Goal: Task Accomplishment & Management: Use online tool/utility

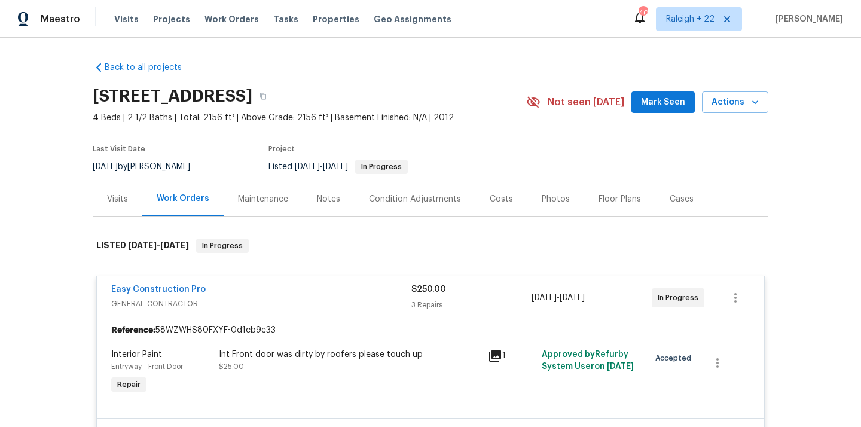
scroll to position [227, 0]
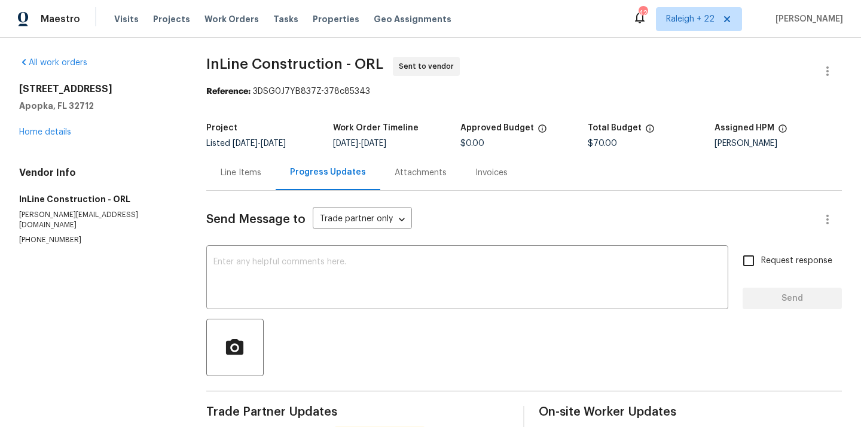
click at [246, 178] on div "Line Items" at bounding box center [241, 173] width 41 height 12
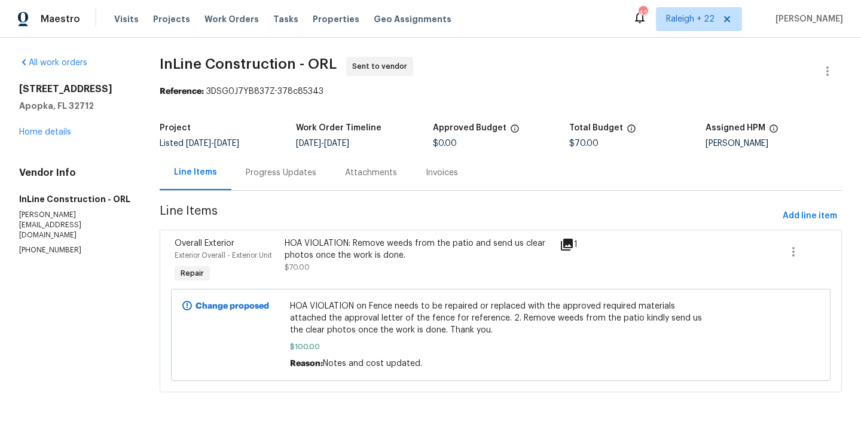
click at [268, 173] on div "Progress Updates" at bounding box center [281, 173] width 71 height 12
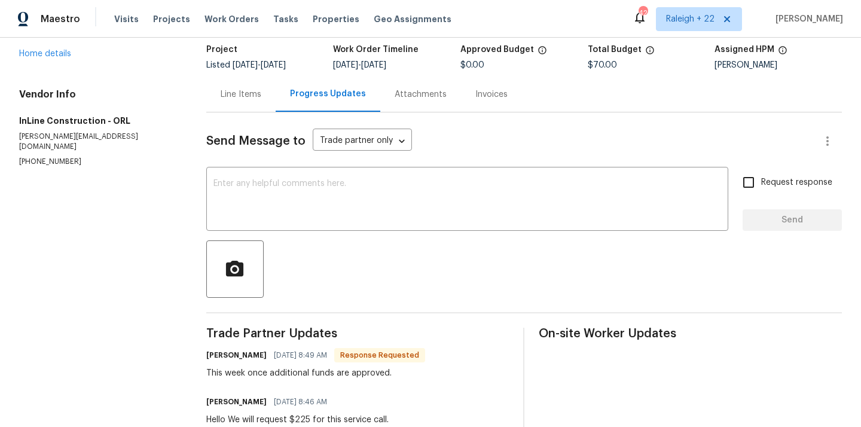
scroll to position [20, 0]
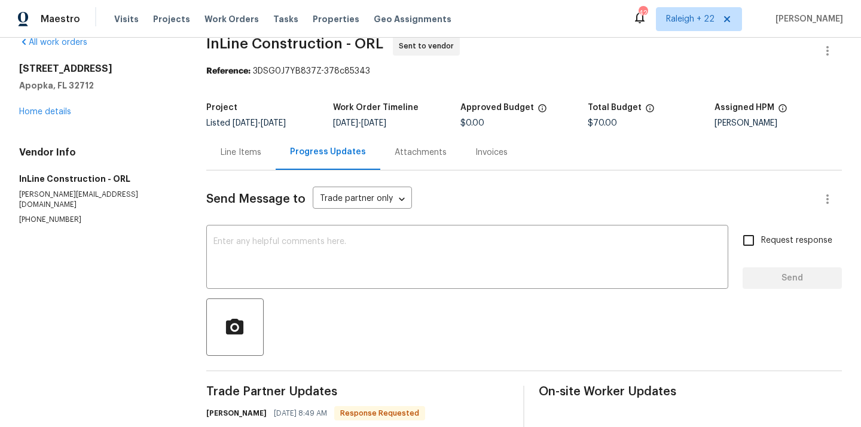
click at [247, 151] on div "Line Items" at bounding box center [241, 153] width 41 height 12
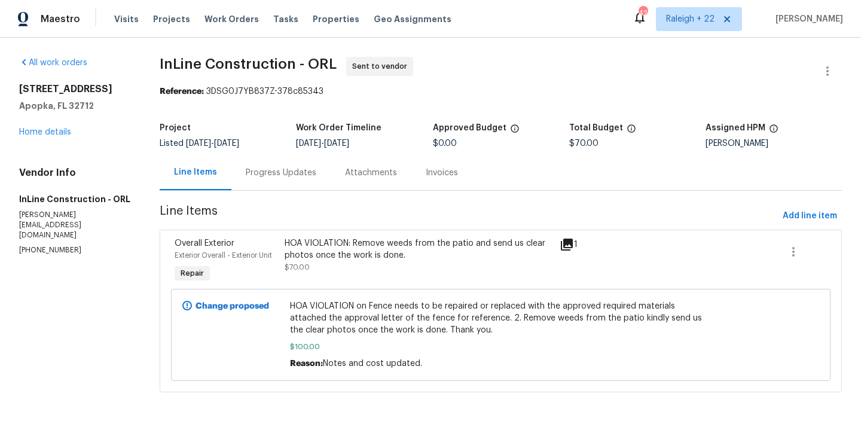
click at [289, 172] on div "Progress Updates" at bounding box center [281, 173] width 71 height 12
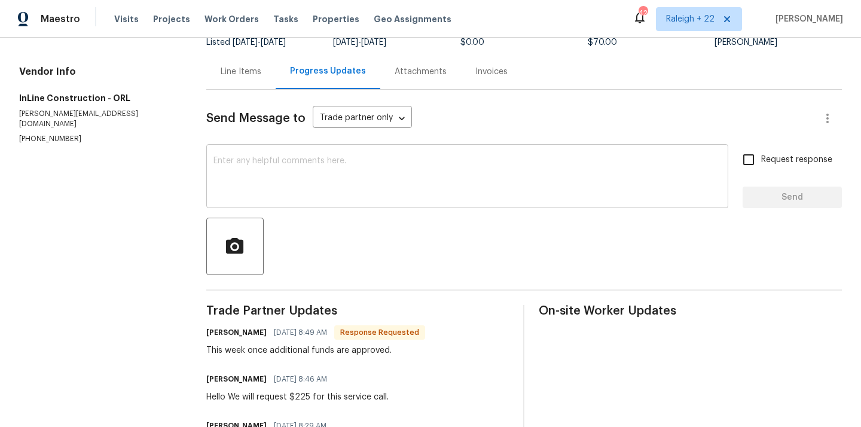
scroll to position [38, 0]
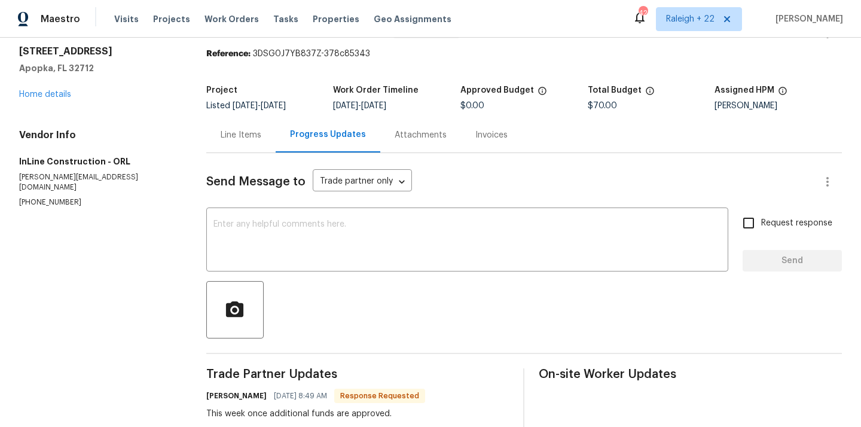
click at [249, 136] on div "Line Items" at bounding box center [241, 135] width 41 height 12
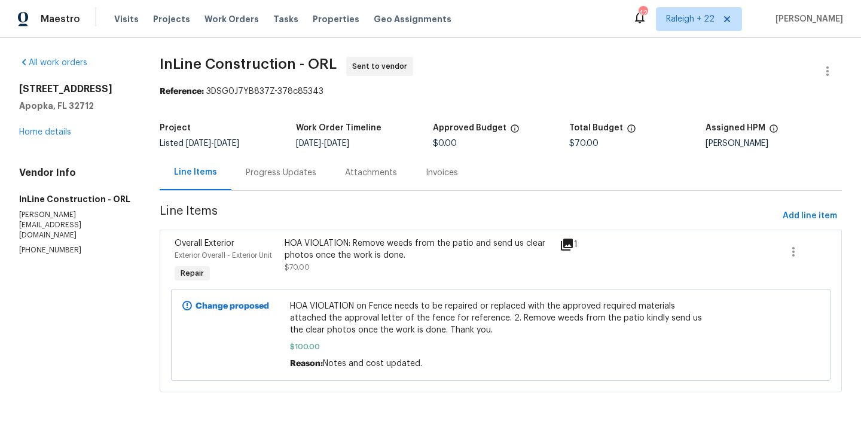
click at [277, 179] on div "Progress Updates" at bounding box center [280, 172] width 99 height 35
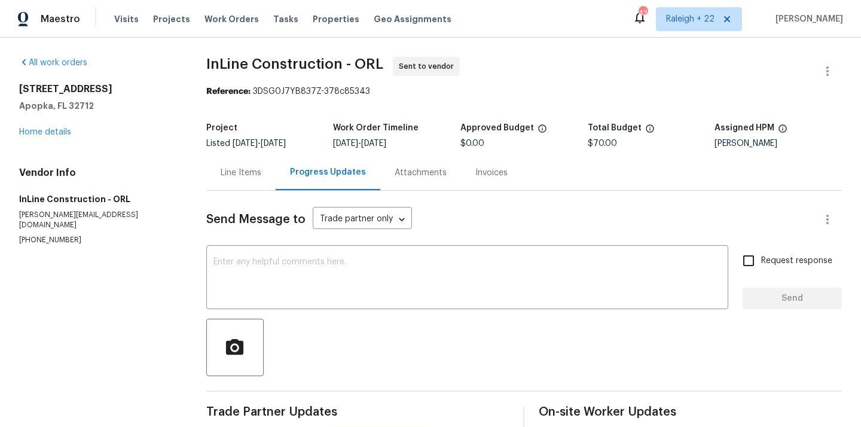
click at [238, 174] on div "Line Items" at bounding box center [241, 173] width 41 height 12
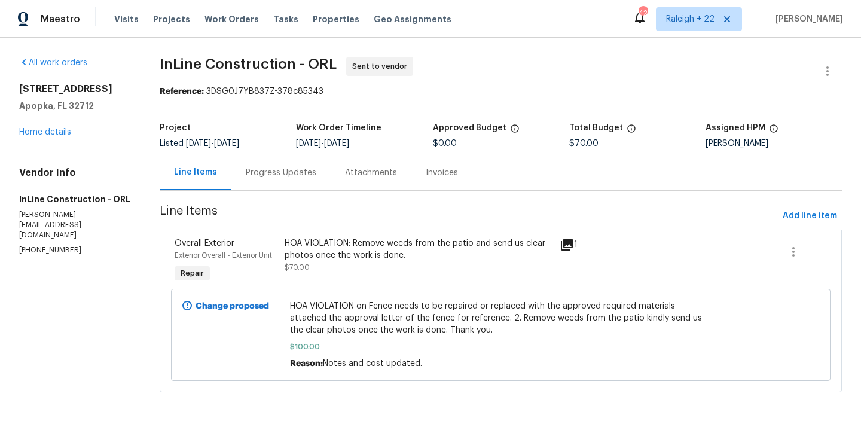
click at [371, 268] on div "HOA VIOLATION: Remove weeds from the patio and send us clear photos once the wo…" at bounding box center [418, 255] width 267 height 36
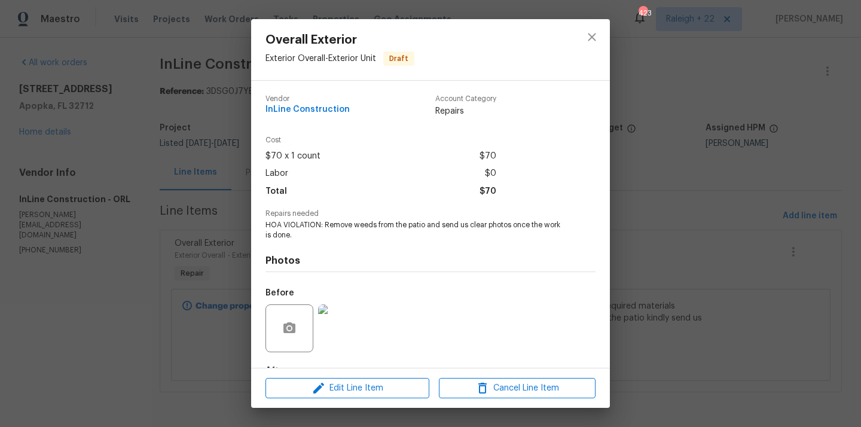
scroll to position [74, 0]
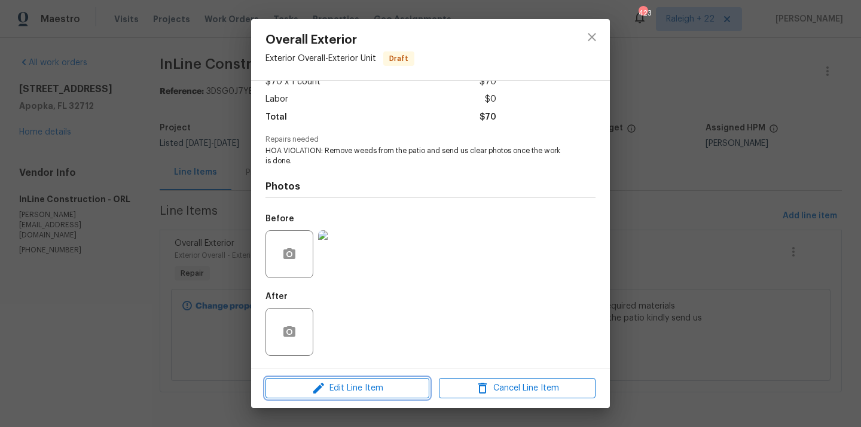
click at [353, 384] on span "Edit Line Item" at bounding box center [347, 388] width 157 height 15
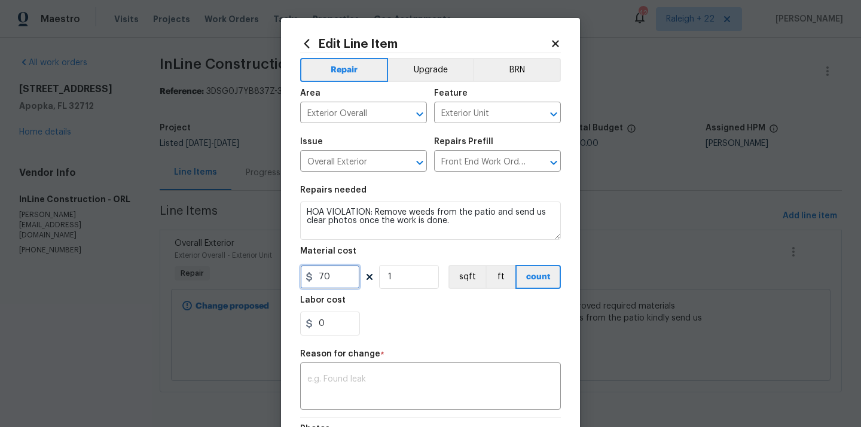
drag, startPoint x: 334, startPoint y: 282, endPoint x: 309, endPoint y: 277, distance: 24.9
click at [309, 277] on div "70" at bounding box center [330, 277] width 60 height 24
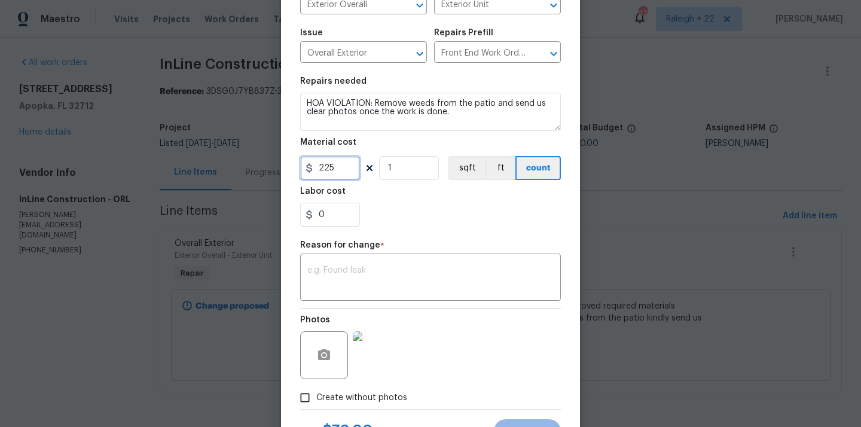
scroll to position [163, 0]
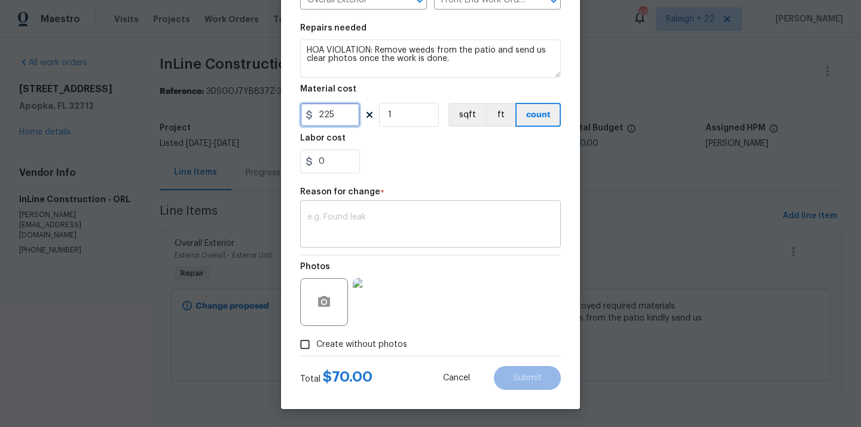
type input "225"
click at [423, 226] on textarea at bounding box center [430, 225] width 246 height 25
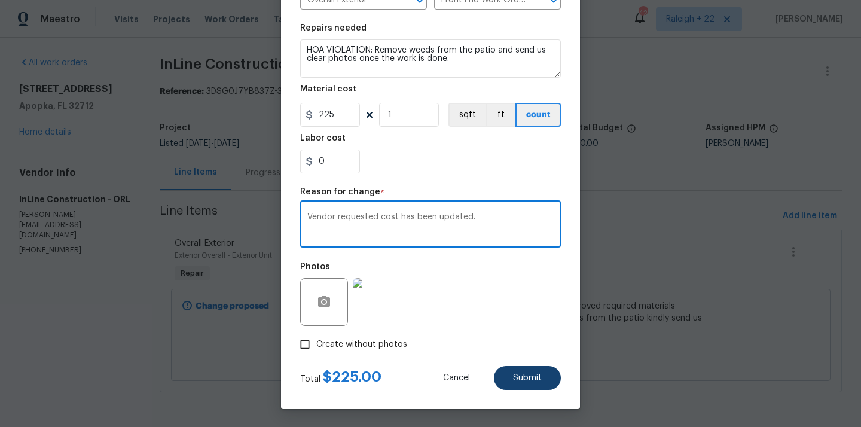
type textarea "Vendor requested cost has been updated."
click at [517, 373] on button "Submit" at bounding box center [527, 378] width 67 height 24
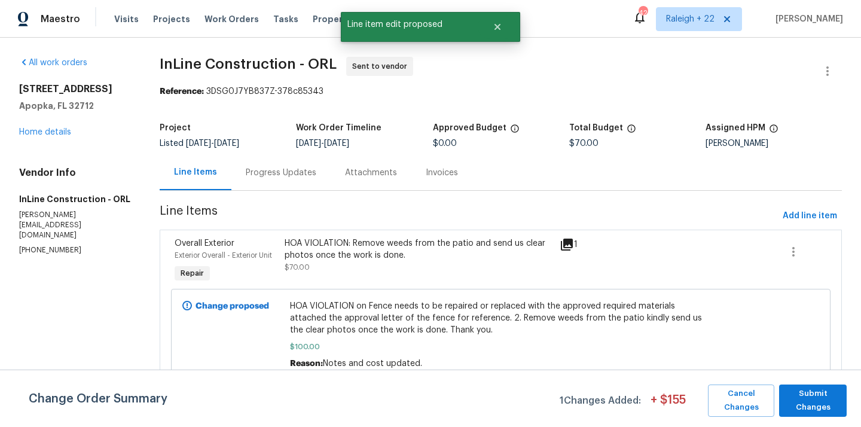
scroll to position [0, 0]
click at [799, 393] on span "Submit Changes" at bounding box center [813, 401] width 56 height 28
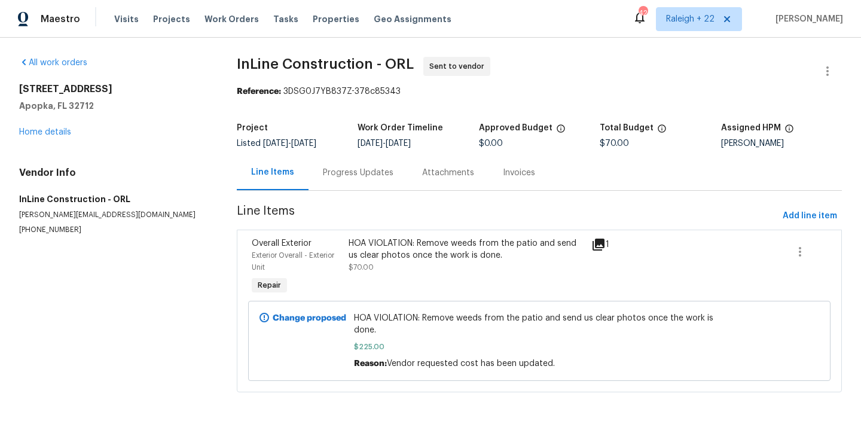
click at [357, 171] on div "Progress Updates" at bounding box center [358, 173] width 71 height 12
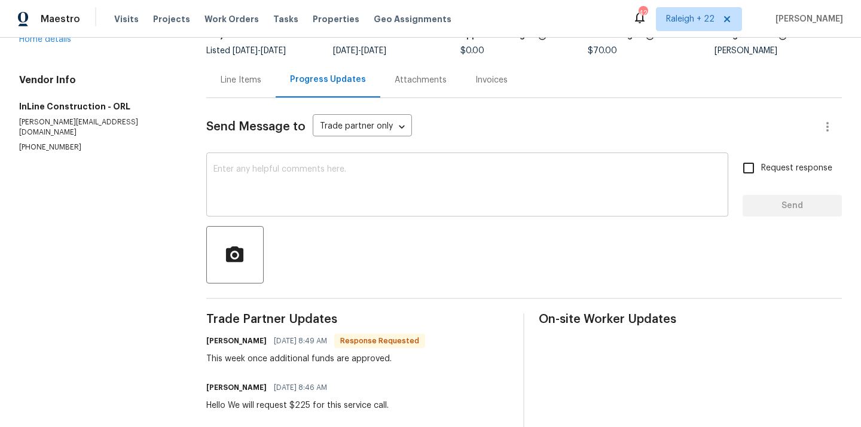
scroll to position [17, 0]
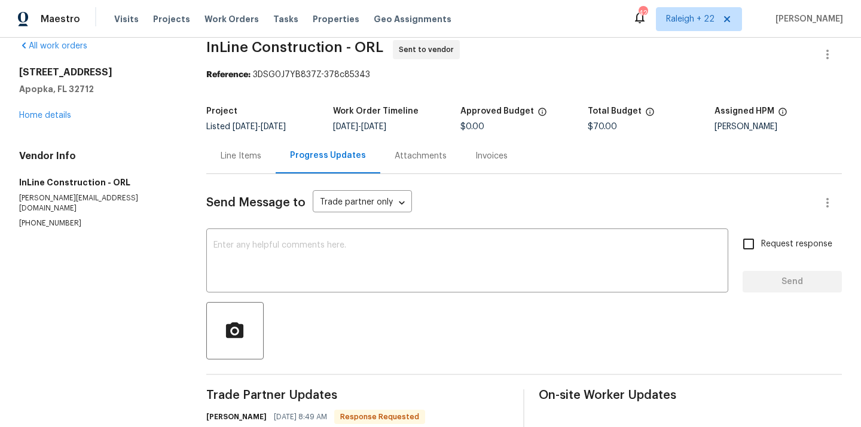
click at [252, 155] on div "Line Items" at bounding box center [241, 156] width 41 height 12
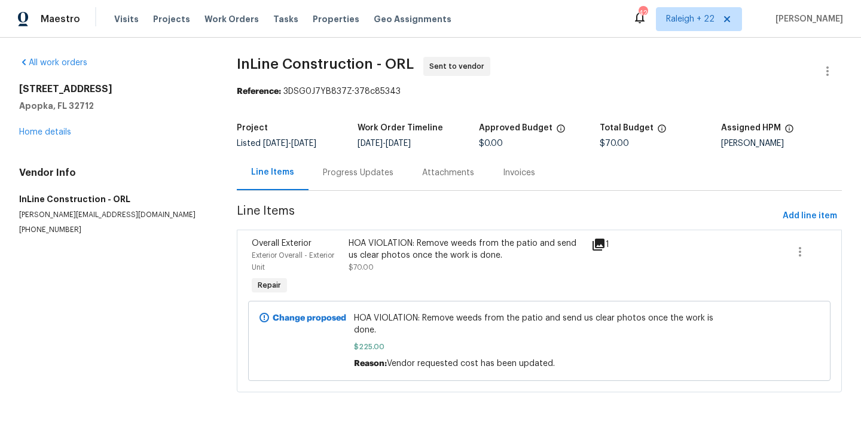
click at [428, 292] on div "HOA VIOLATION: Remove weeds from the patio and send us clear photos once the wo…" at bounding box center [466, 267] width 243 height 67
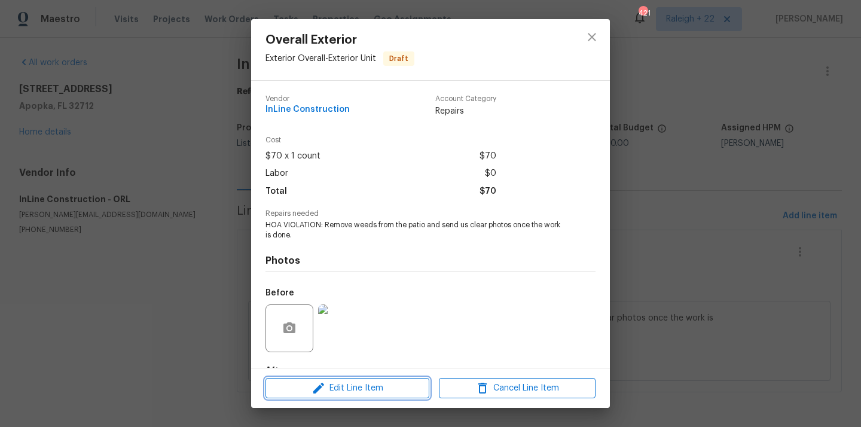
click at [347, 382] on span "Edit Line Item" at bounding box center [347, 388] width 157 height 15
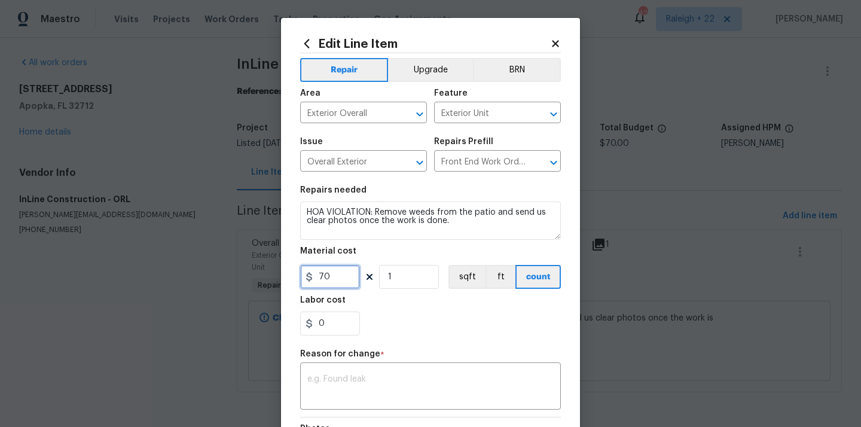
drag, startPoint x: 338, startPoint y: 279, endPoint x: 310, endPoint y: 279, distance: 28.1
click at [310, 279] on div "70" at bounding box center [330, 277] width 60 height 24
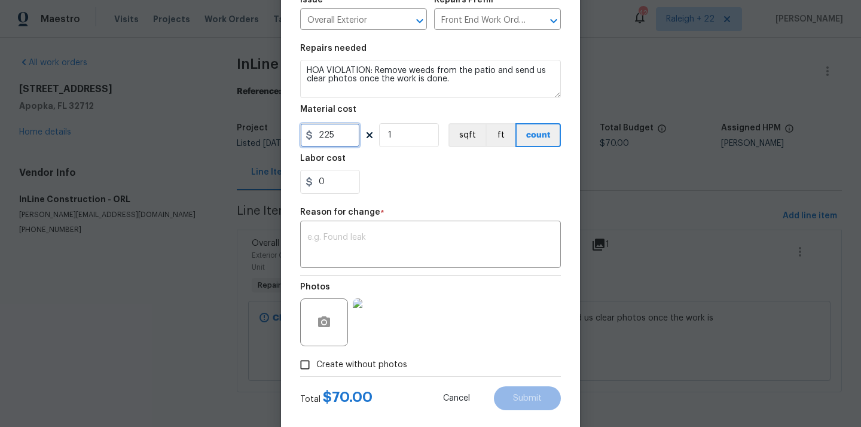
scroll to position [150, 0]
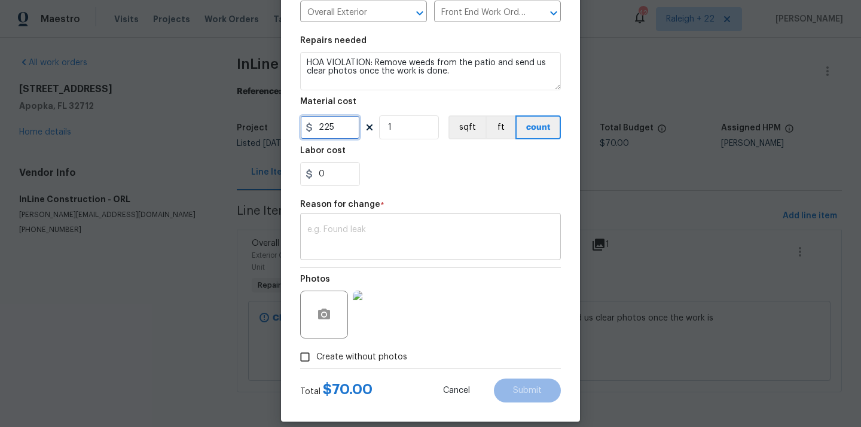
type input "225"
click at [377, 246] on textarea at bounding box center [430, 237] width 246 height 25
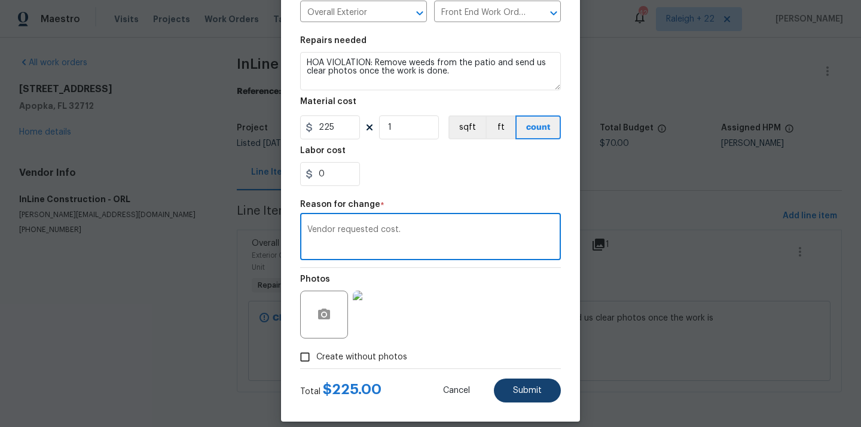
type textarea "Vendor requested cost."
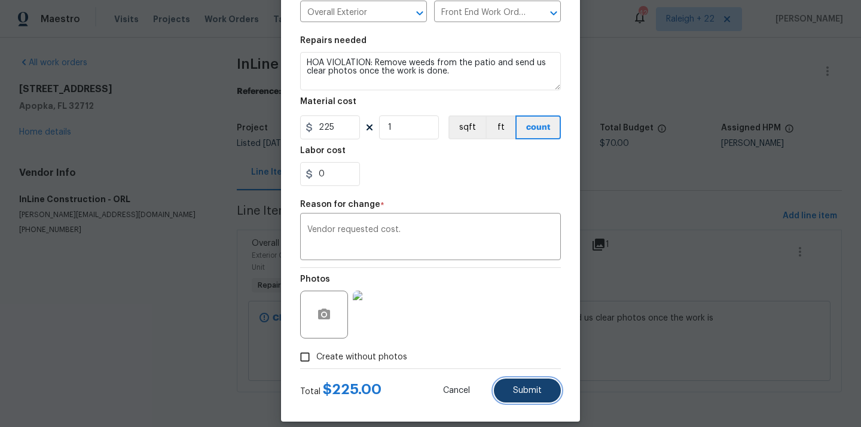
click at [508, 394] on button "Submit" at bounding box center [527, 391] width 67 height 24
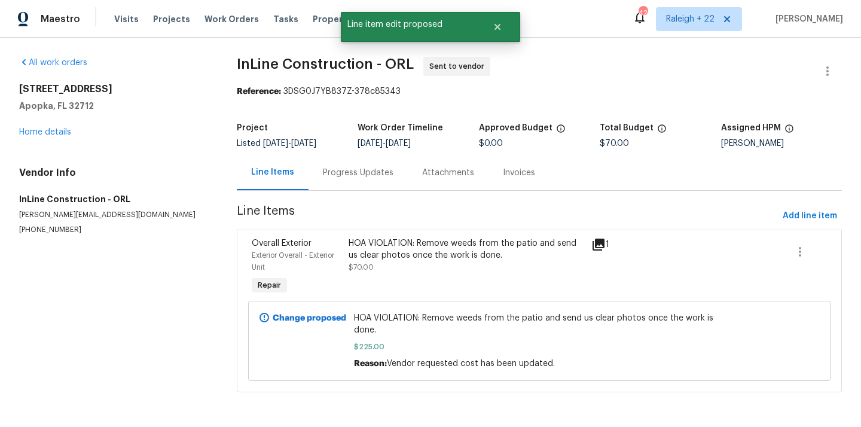
scroll to position [0, 0]
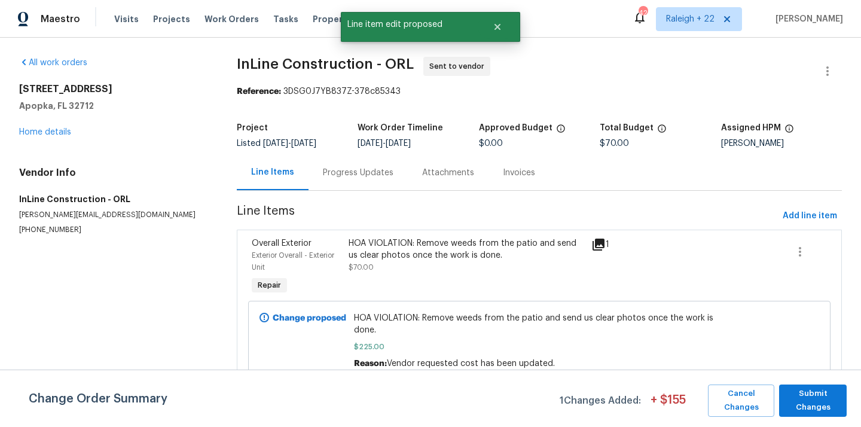
click at [452, 256] on div "HOA VIOLATION: Remove weeds from the patio and send us clear photos once the wo…" at bounding box center [467, 249] width 236 height 24
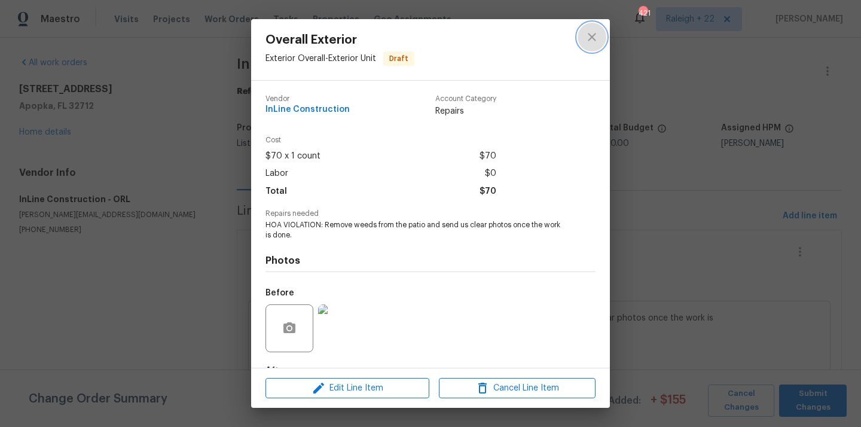
click at [593, 36] on icon "close" at bounding box center [592, 37] width 8 height 8
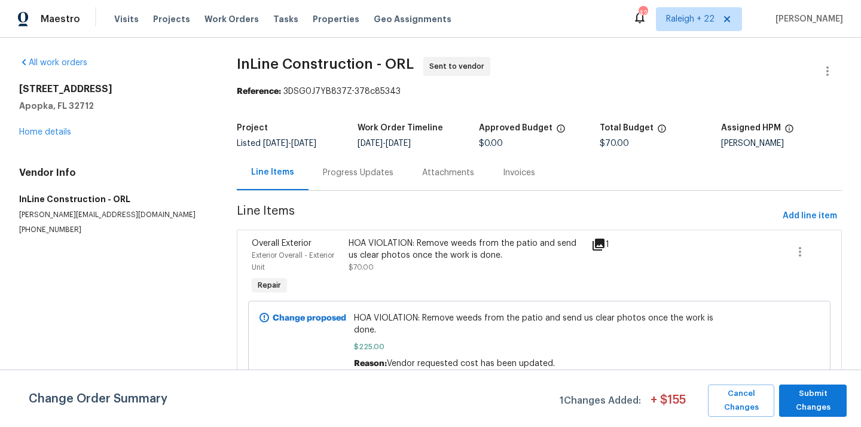
click at [333, 170] on div "Progress Updates" at bounding box center [358, 173] width 71 height 12
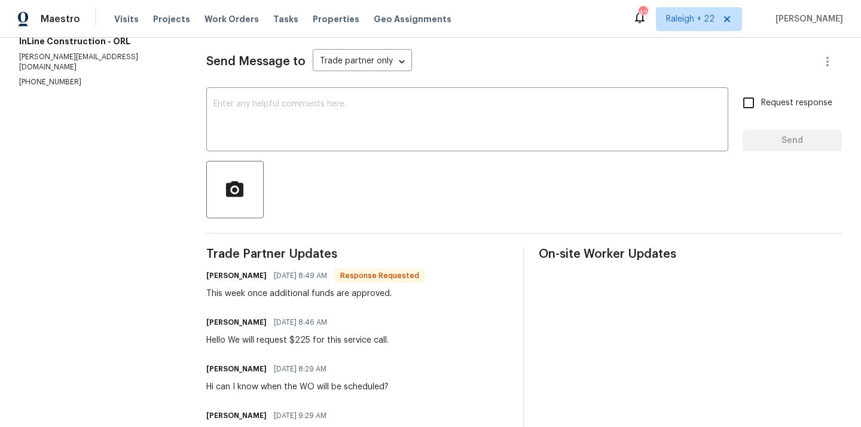
scroll to position [152, 0]
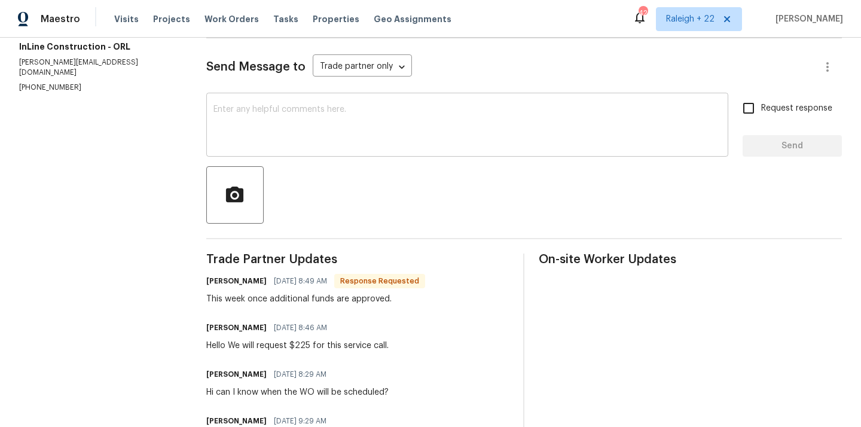
click at [389, 151] on div "x ​" at bounding box center [467, 126] width 522 height 61
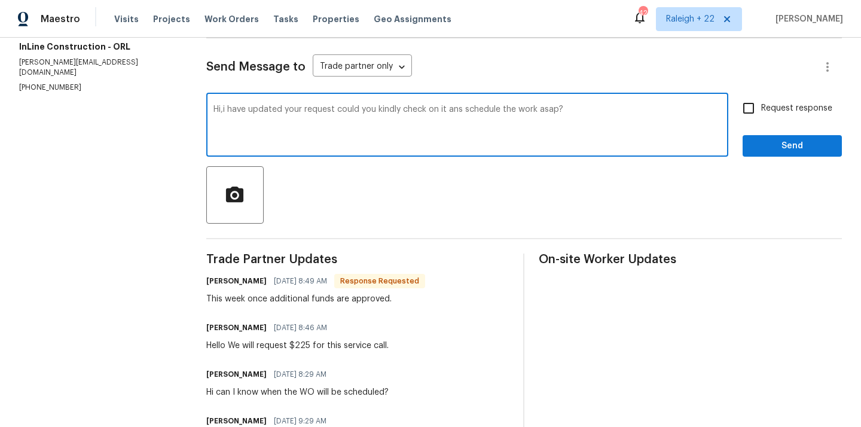
click at [335, 112] on textarea "Hi,i have updated your request could you kindly check on it ans schedule the wo…" at bounding box center [467, 126] width 508 height 42
click at [338, 110] on textarea "Hi, I have updated your request could you kindly check on it ans schedule the w…" at bounding box center [467, 126] width 508 height 42
type textarea "Hi, I have updated your requested cost. Could you kindly check on it and schedu…"
click at [750, 110] on input "Request response" at bounding box center [748, 108] width 25 height 25
checkbox input "true"
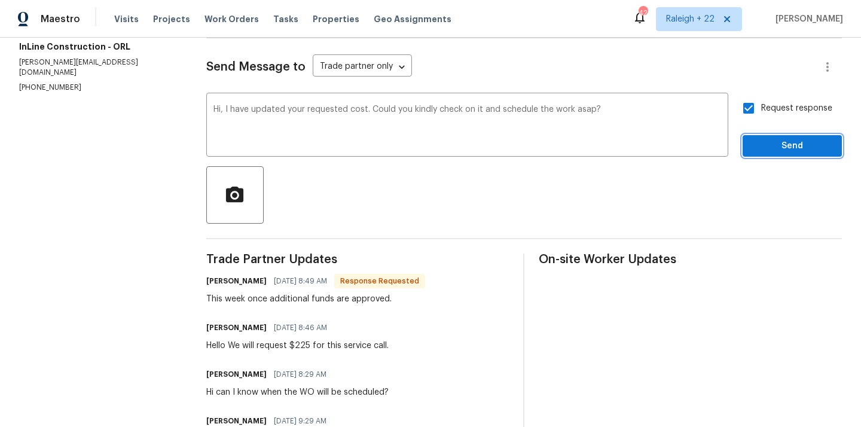
click at [750, 145] on button "Send" at bounding box center [792, 146] width 99 height 22
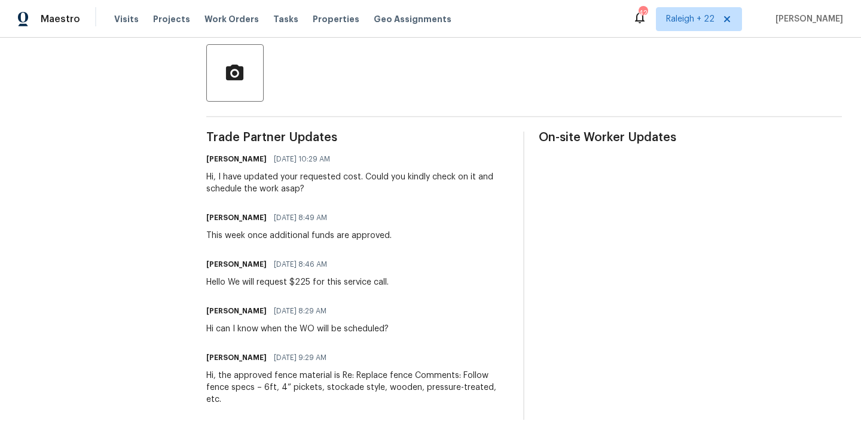
scroll to position [18, 0]
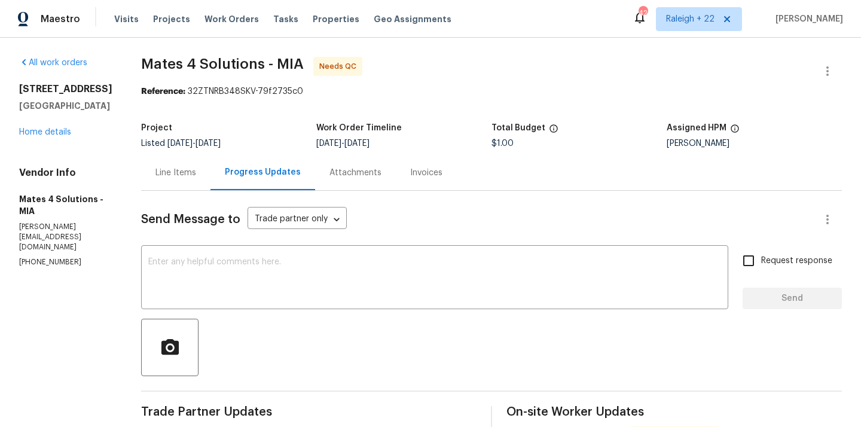
click at [196, 172] on div "Line Items" at bounding box center [175, 173] width 41 height 12
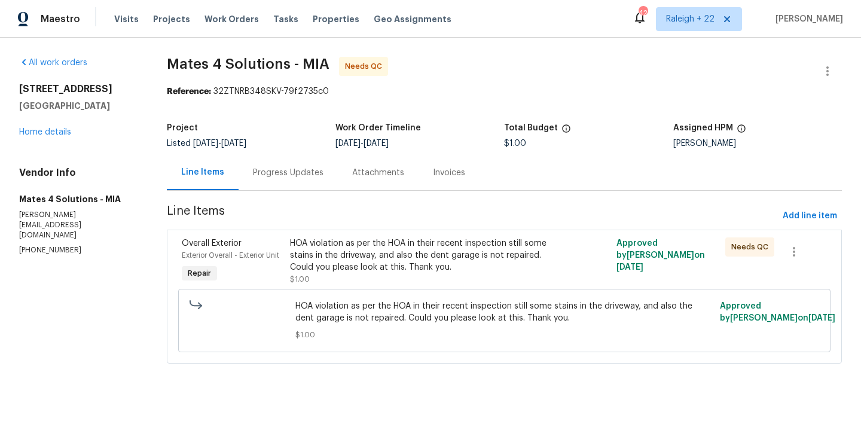
click at [316, 269] on div "HOA violation as per the HOA in their recent inspection still some stains in th…" at bounding box center [422, 255] width 265 height 36
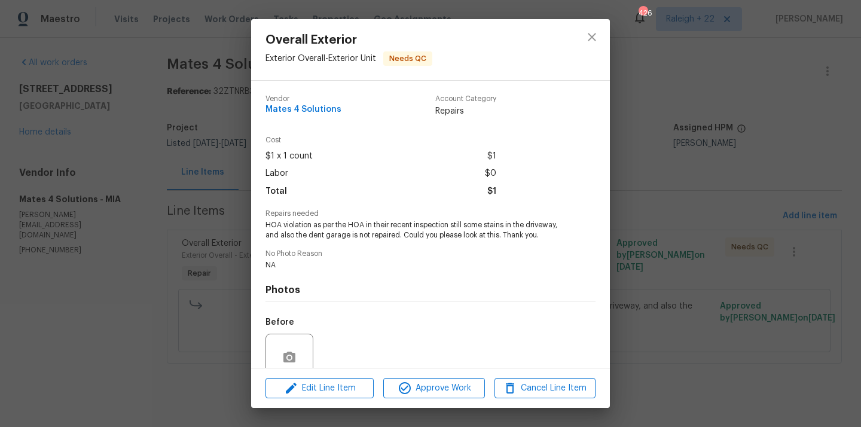
scroll to position [103, 0]
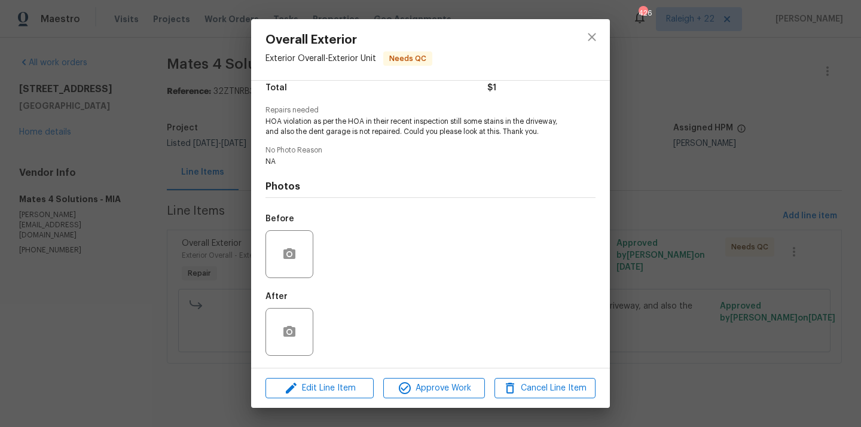
click at [264, 122] on div "Vendor Mates 4 Solutions Account Category Repairs Cost $1 x 1 count $1 Labor $0…" at bounding box center [430, 224] width 359 height 287
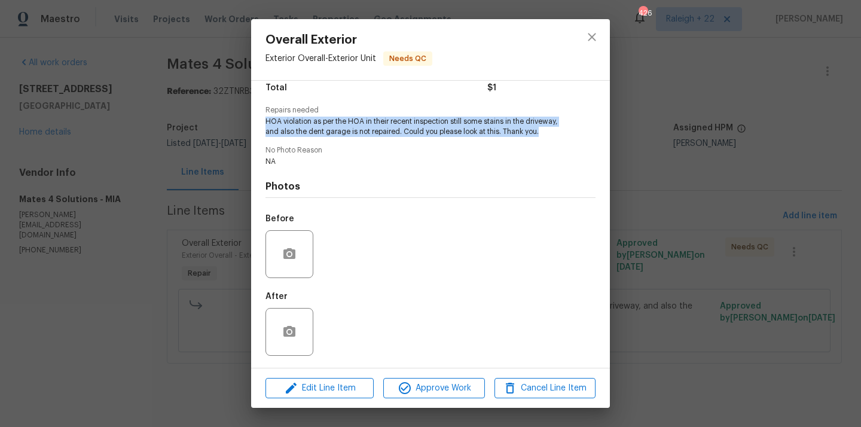
drag, startPoint x: 265, startPoint y: 121, endPoint x: 545, endPoint y: 132, distance: 280.7
click at [545, 132] on div "Vendor Mates 4 Solutions Account Category Repairs Cost $1 x 1 count $1 Labor $0…" at bounding box center [430, 224] width 359 height 287
copy span "HOA violation as per the HOA in their recent inspection still some stains in th…"
